Goal: Task Accomplishment & Management: Manage account settings

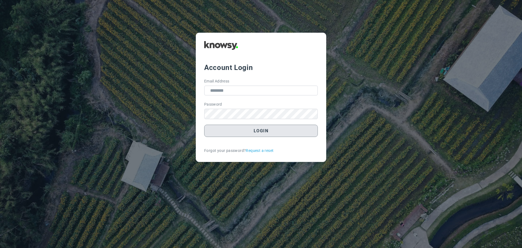
type input "**********"
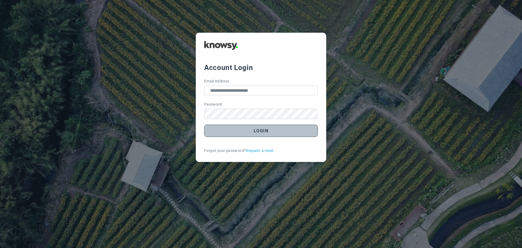
click at [261, 134] on button "Login" at bounding box center [261, 130] width 114 height 12
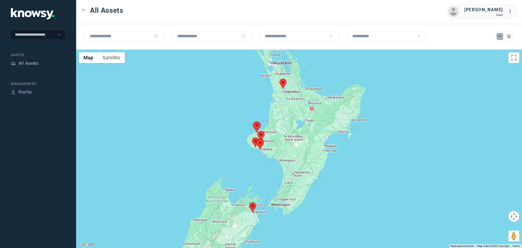
drag, startPoint x: 293, startPoint y: 138, endPoint x: 260, endPoint y: 139, distance: 32.7
click at [257, 139] on area at bounding box center [257, 139] width 0 height 0
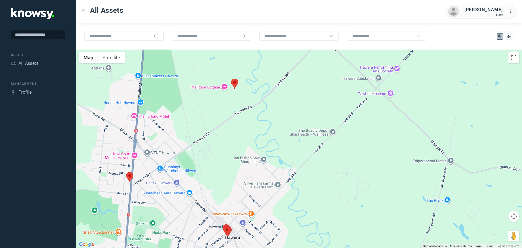
click at [126, 172] on area at bounding box center [126, 172] width 0 height 0
click at [151, 142] on button "Close" at bounding box center [147, 146] width 13 height 13
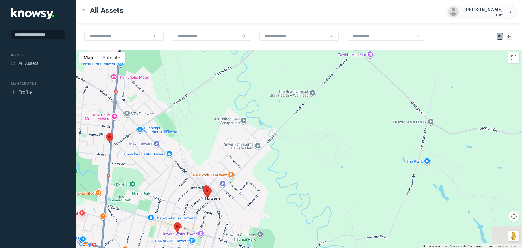
drag, startPoint x: 208, startPoint y: 201, endPoint x: 182, endPoint y: 146, distance: 60.3
click at [182, 146] on div at bounding box center [299, 148] width 446 height 198
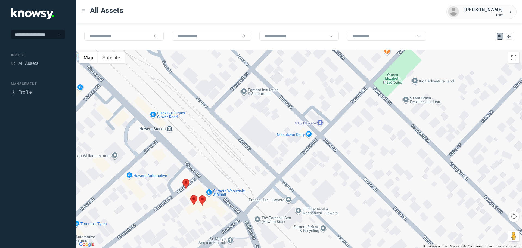
click at [182, 179] on area at bounding box center [182, 179] width 0 height 0
click at [207, 149] on button "Close" at bounding box center [203, 152] width 13 height 13
click at [190, 195] on area at bounding box center [190, 195] width 0 height 0
click at [214, 166] on button "Close" at bounding box center [211, 169] width 13 height 13
